Goal: Book appointment/travel/reservation

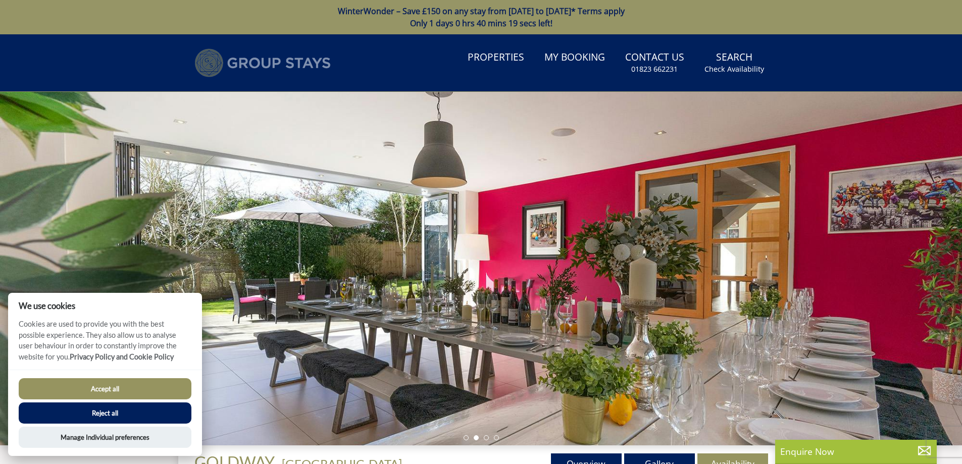
click at [312, 59] on img at bounding box center [262, 62] width 136 height 29
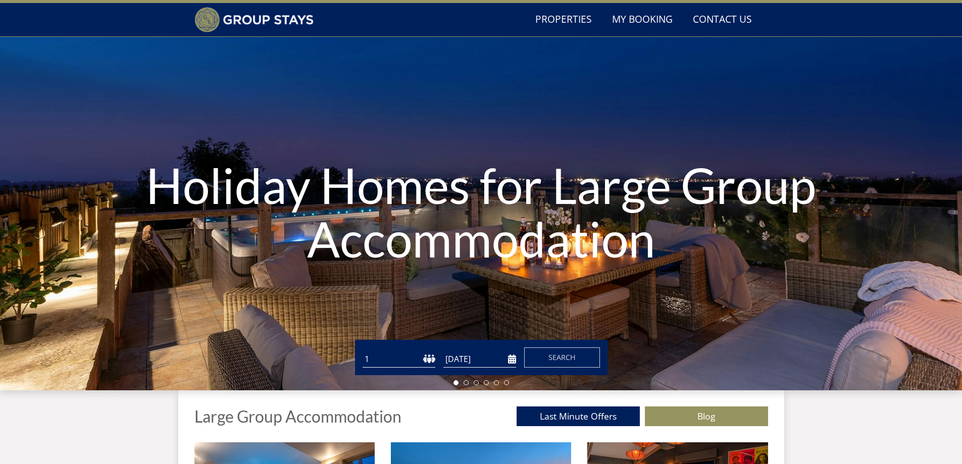
scroll to position [128, 0]
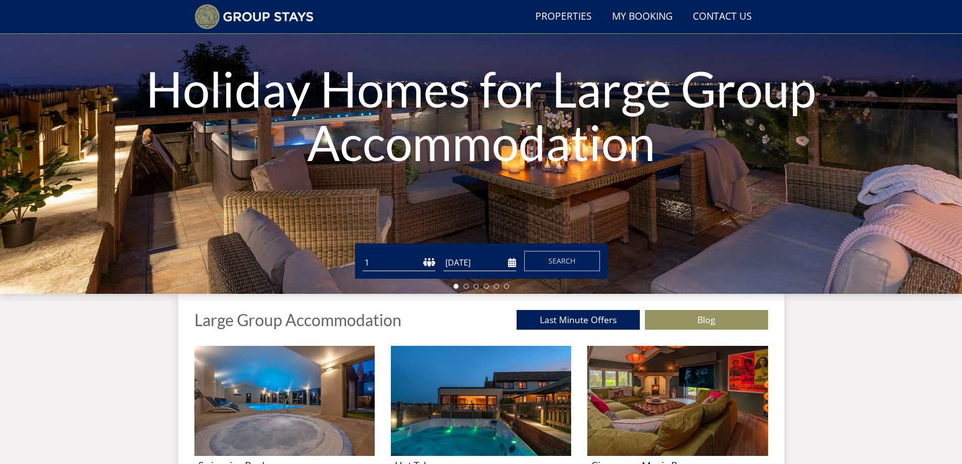
click at [493, 255] on input "[DATE]" at bounding box center [479, 262] width 73 height 17
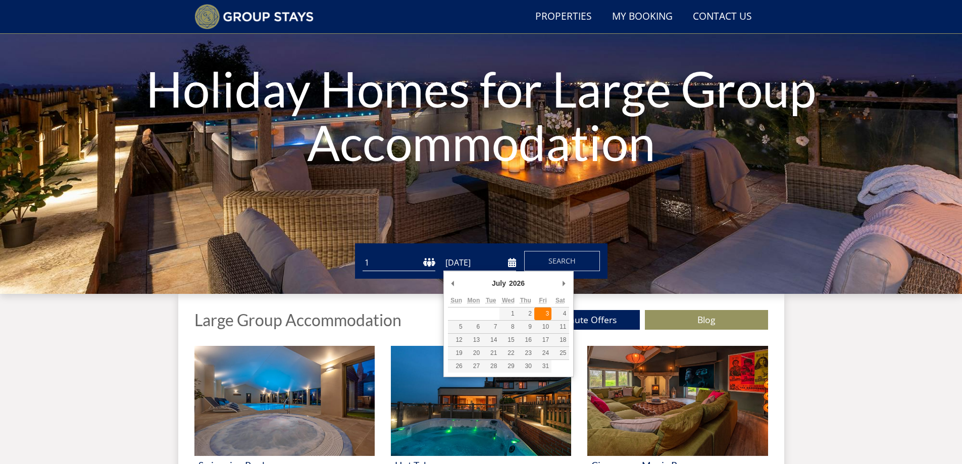
type input "[DATE]"
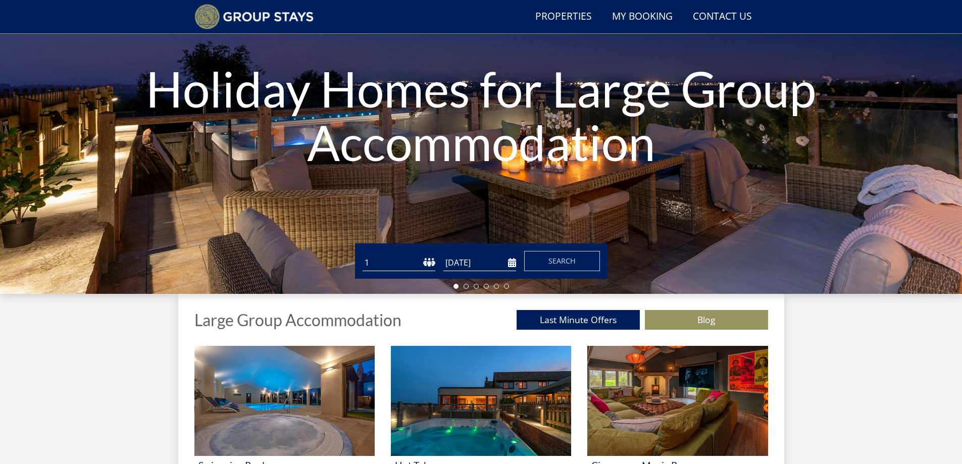
click at [429, 268] on select "1 2 3 4 5 6 7 8 9 10 11 12 13 14 15 16 17 18 19 20 21 22 23 24 25 26 27 28 29 3…" at bounding box center [399, 262] width 73 height 17
select select "26"
click at [363, 254] on select "1 2 3 4 5 6 7 8 9 10 11 12 13 14 15 16 17 18 19 20 21 22 23 24 25 26 27 28 29 3…" at bounding box center [399, 262] width 73 height 17
click at [561, 266] on button "Search" at bounding box center [562, 261] width 76 height 20
